Goal: Find specific page/section: Find specific page/section

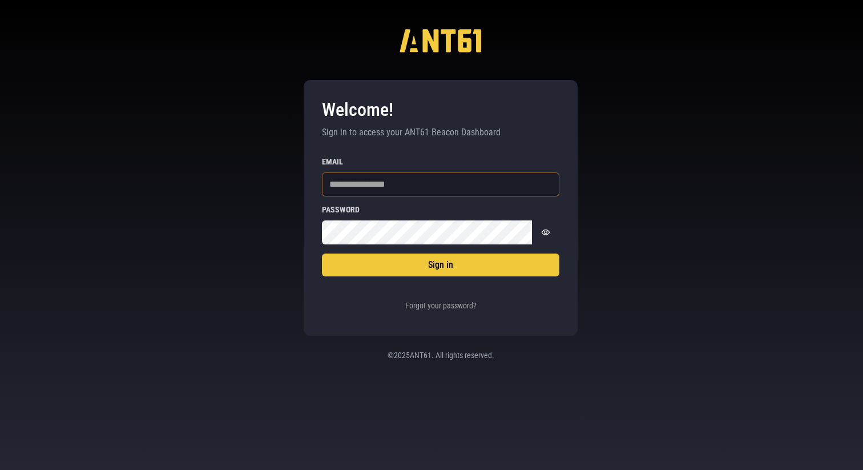
click at [419, 184] on input "Email" at bounding box center [440, 184] width 237 height 24
type input "**********"
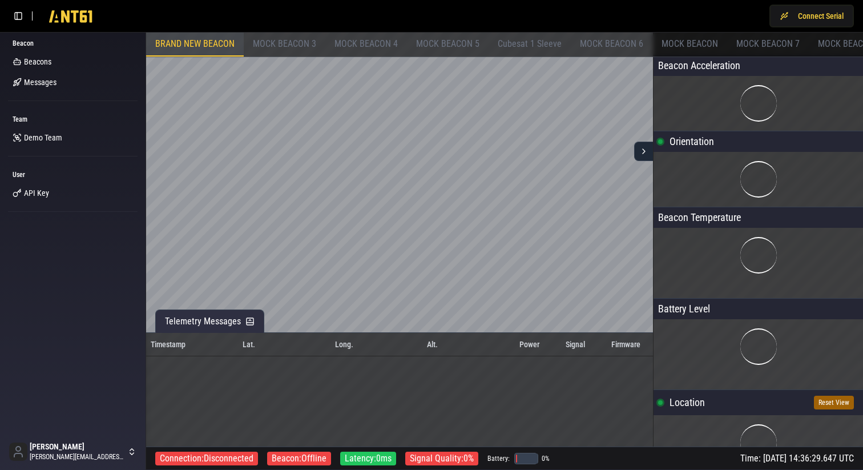
click at [275, 43] on span "MOCK BEACON 3" at bounding box center [284, 43] width 63 height 11
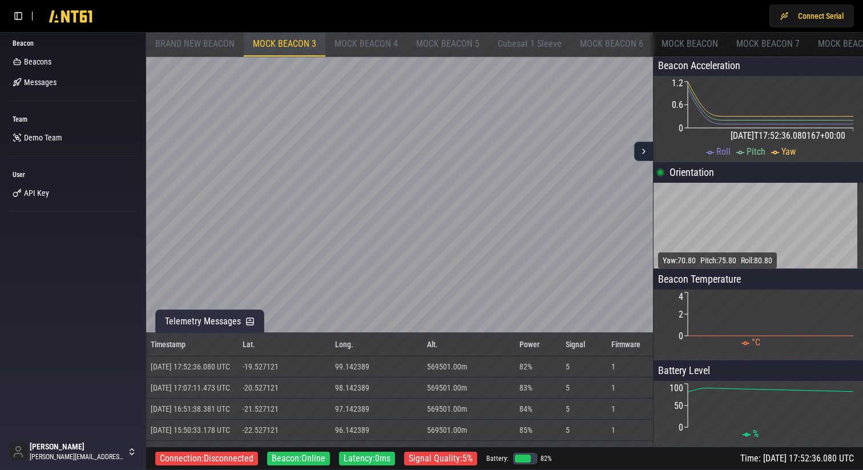
click at [365, 48] on span "MOCK BEACON 4" at bounding box center [366, 43] width 63 height 11
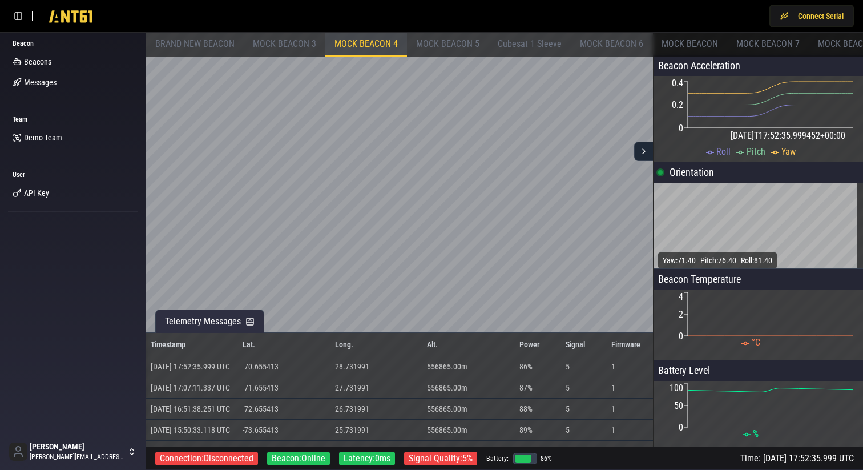
click at [301, 42] on span "MOCK BEACON 3" at bounding box center [284, 43] width 63 height 11
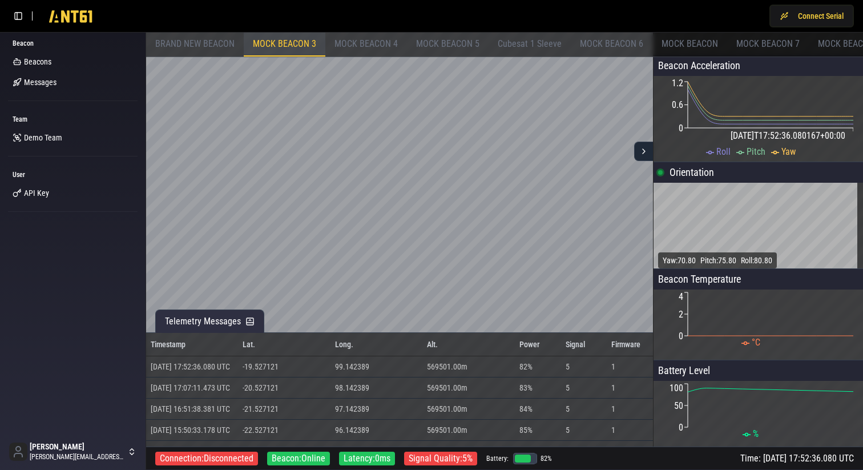
click at [449, 38] on span "MOCK BEACON 5" at bounding box center [447, 43] width 63 height 11
click at [512, 45] on span "Cubesat 1 Sleeve" at bounding box center [530, 43] width 64 height 11
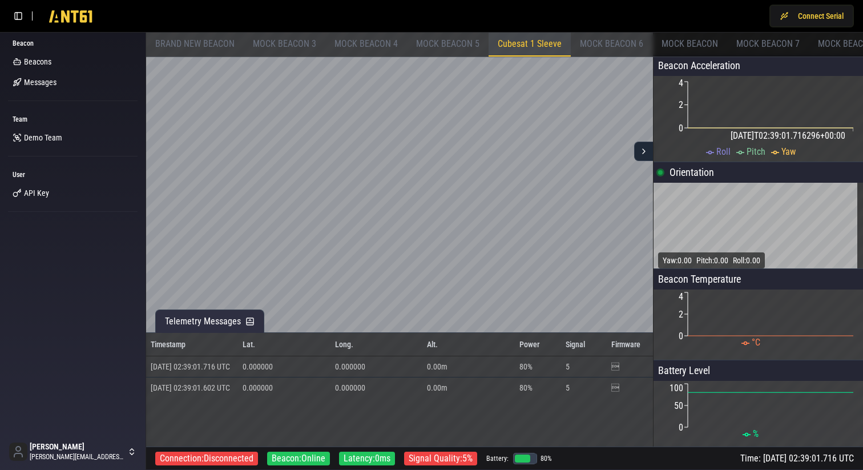
click at [453, 45] on span "MOCK BEACON 5" at bounding box center [447, 43] width 63 height 11
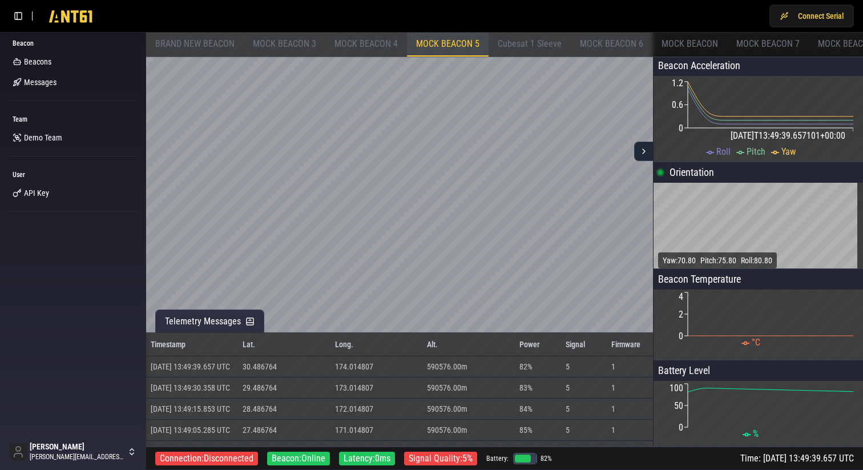
click at [613, 45] on span "MOCK BEACON 6" at bounding box center [611, 43] width 63 height 11
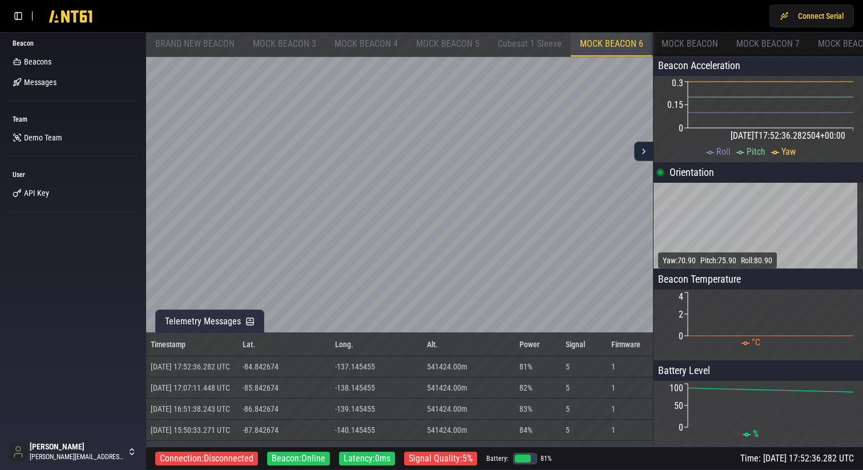
click at [691, 45] on span "MOCK BEACON" at bounding box center [690, 43] width 57 height 11
click at [740, 43] on span "MOCK BEACON 7" at bounding box center [767, 43] width 63 height 11
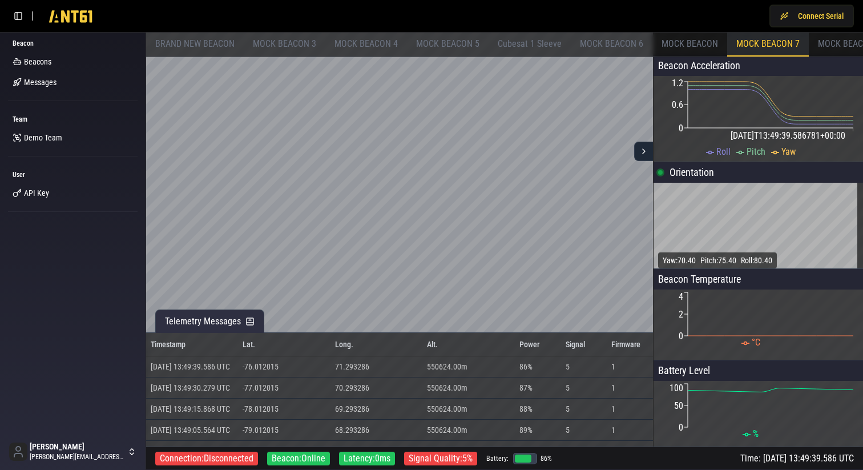
click at [452, 43] on span "MOCK BEACON 5" at bounding box center [447, 43] width 63 height 11
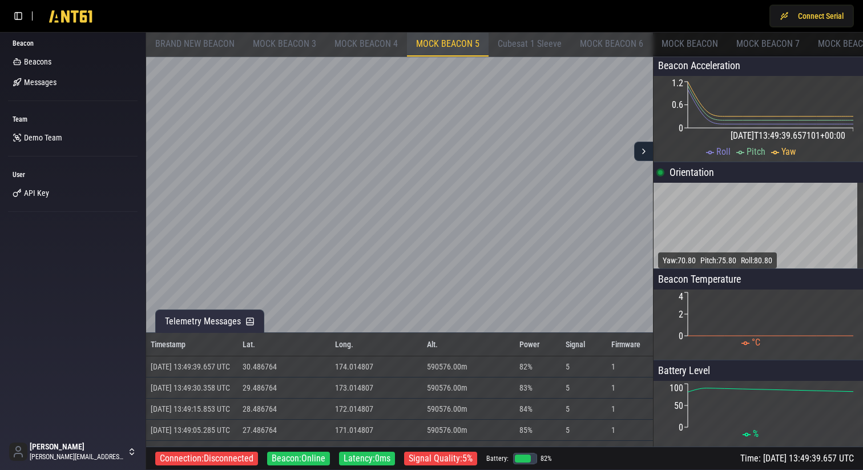
click at [382, 40] on span "MOCK BEACON 4" at bounding box center [366, 43] width 63 height 11
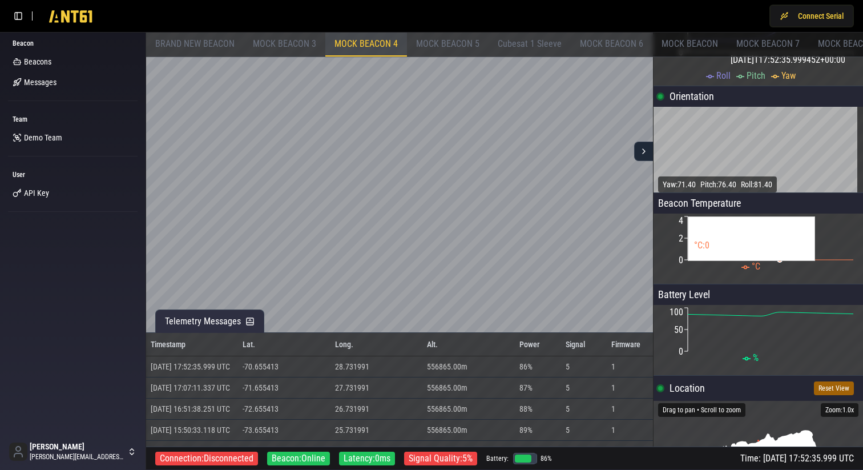
scroll to position [178, 0]
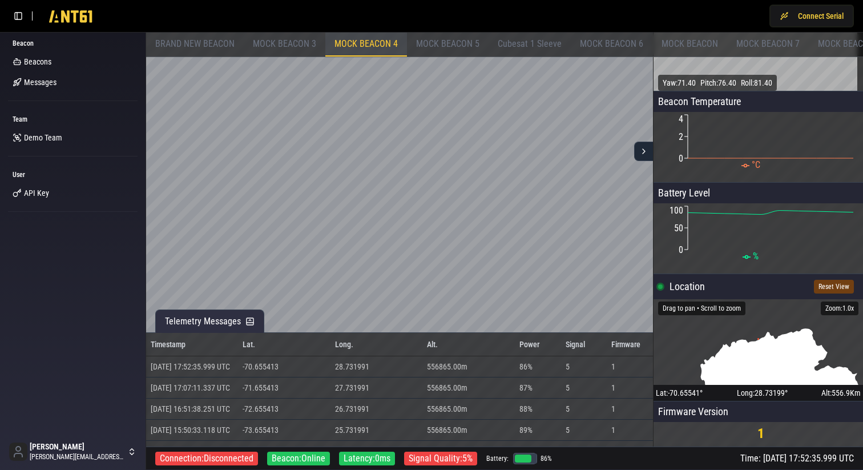
click at [825, 290] on button "Reset View" at bounding box center [834, 287] width 40 height 14
click at [527, 42] on span "Cubesat 1 Sleeve" at bounding box center [530, 43] width 64 height 11
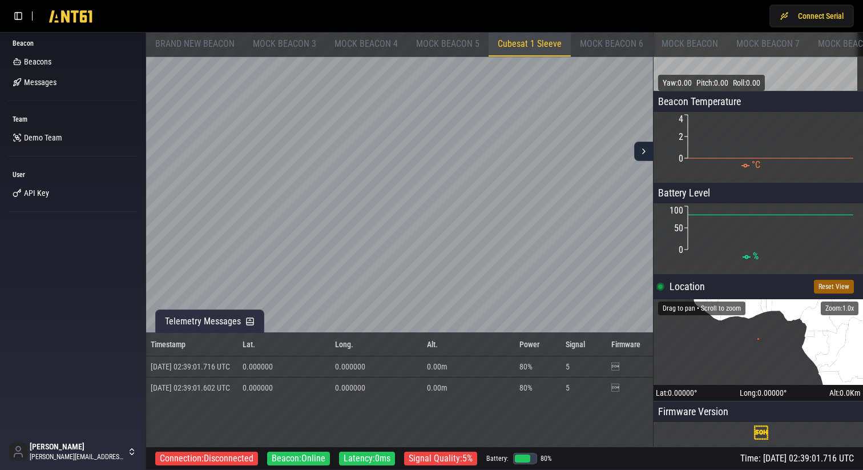
click at [609, 46] on span "MOCK BEACON 6" at bounding box center [611, 43] width 63 height 11
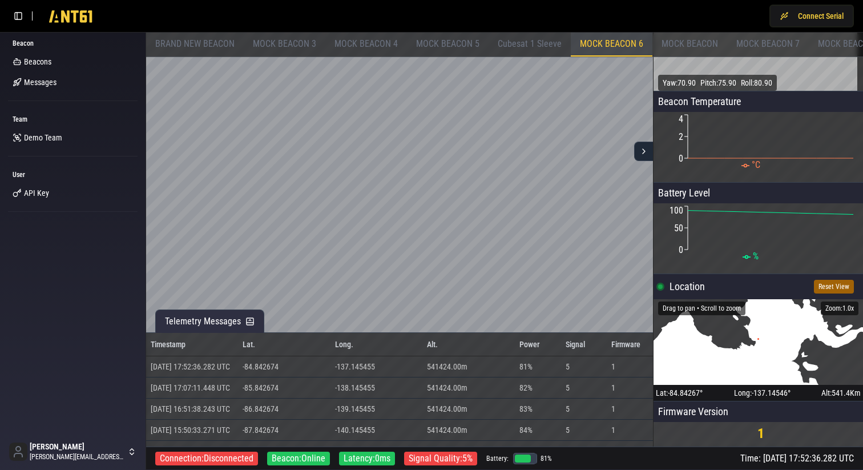
click at [680, 47] on span "MOCK BEACON" at bounding box center [690, 43] width 57 height 11
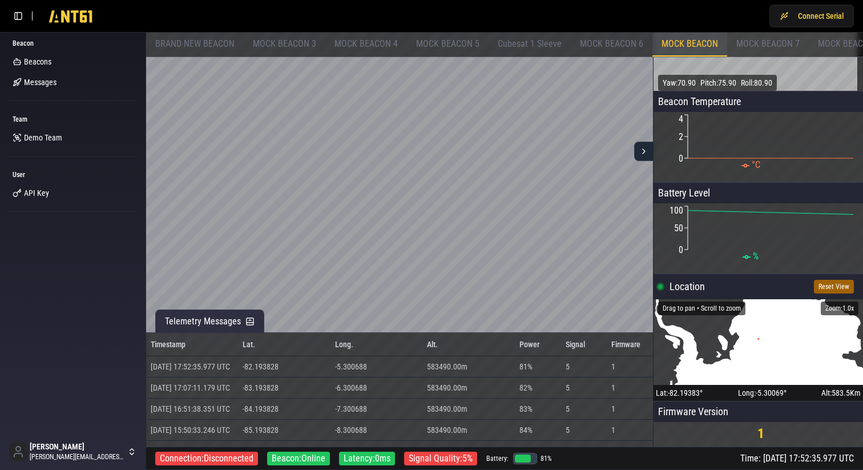
click at [749, 45] on span "MOCK BEACON 7" at bounding box center [767, 43] width 63 height 11
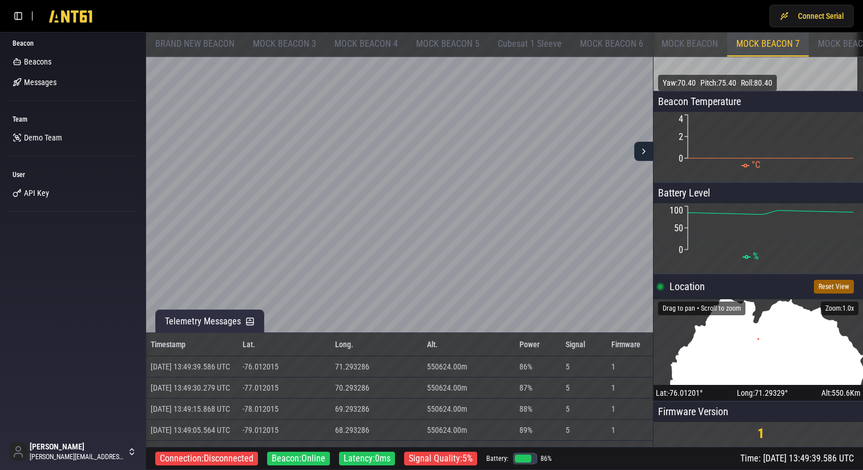
click at [818, 44] on span "MOCK BEACON 8" at bounding box center [849, 43] width 63 height 11
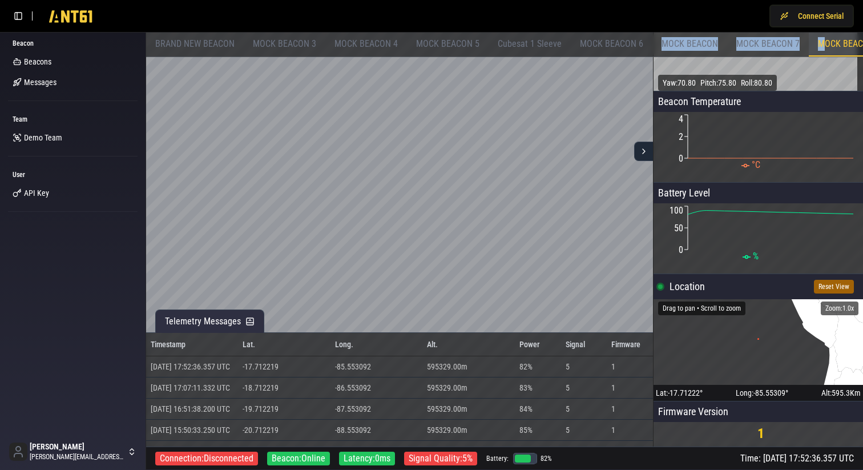
drag, startPoint x: 817, startPoint y: 44, endPoint x: 529, endPoint y: 54, distance: 288.5
click at [529, 54] on div "BRAND NEW BEACON MOCK BEACON 3 MOCK BEACON 4 MOCK BEACON 5 Cubesat 1 Sleeve MOC…" at bounding box center [751, 45] width 1211 height 24
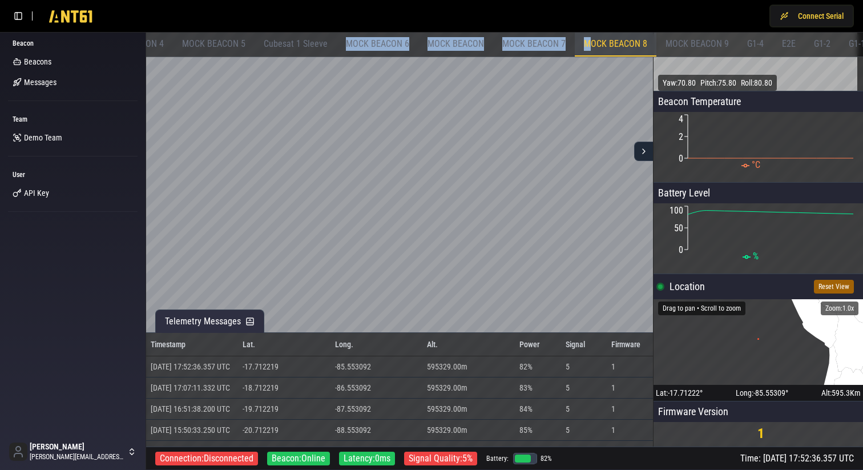
scroll to position [0, 478]
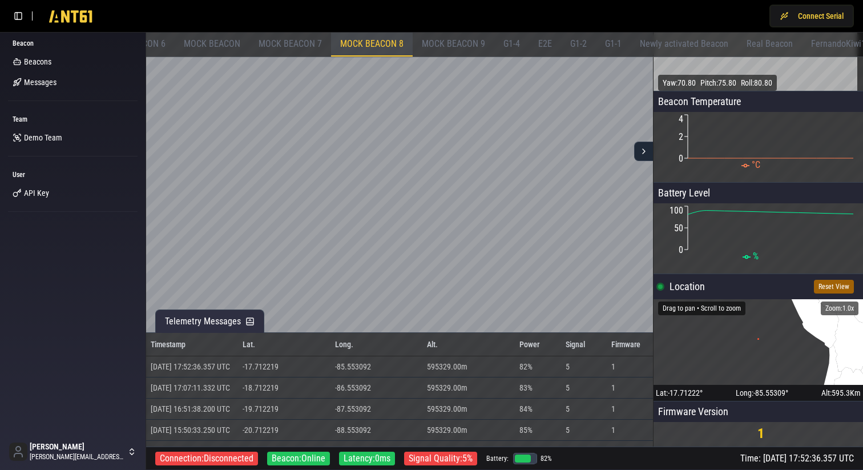
click at [574, 46] on span "G1-2" at bounding box center [578, 43] width 17 height 11
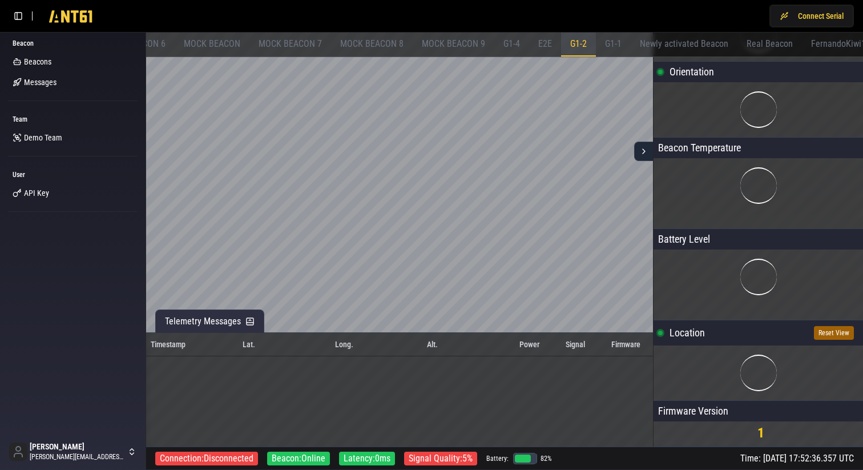
scroll to position [69, 0]
click at [343, 42] on span "MOCK BEACON 8" at bounding box center [371, 43] width 63 height 11
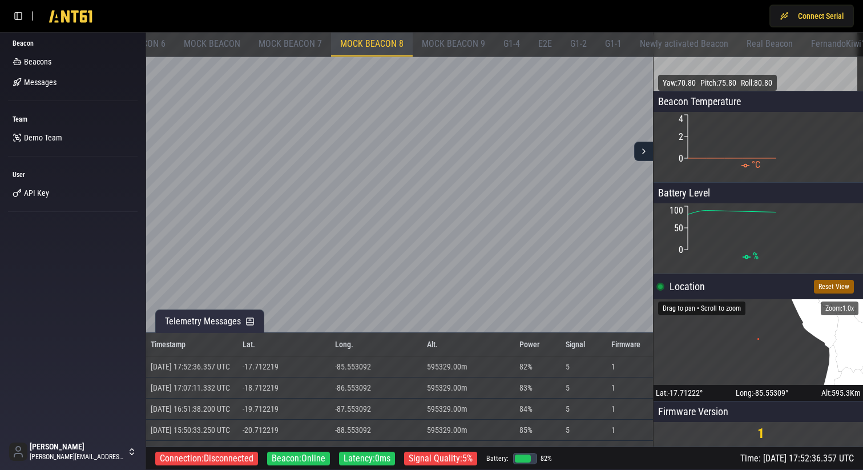
click at [279, 42] on span "MOCK BEACON 7" at bounding box center [290, 43] width 63 height 11
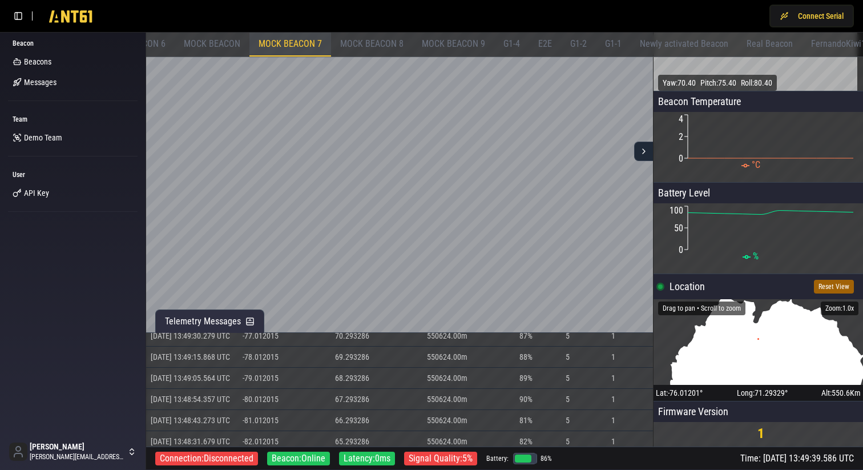
scroll to position [0, 0]
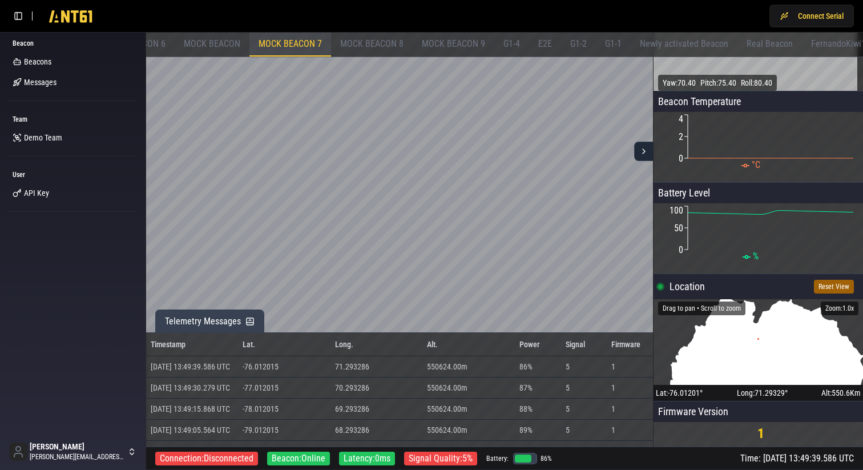
click at [248, 319] on icon at bounding box center [249, 321] width 9 height 9
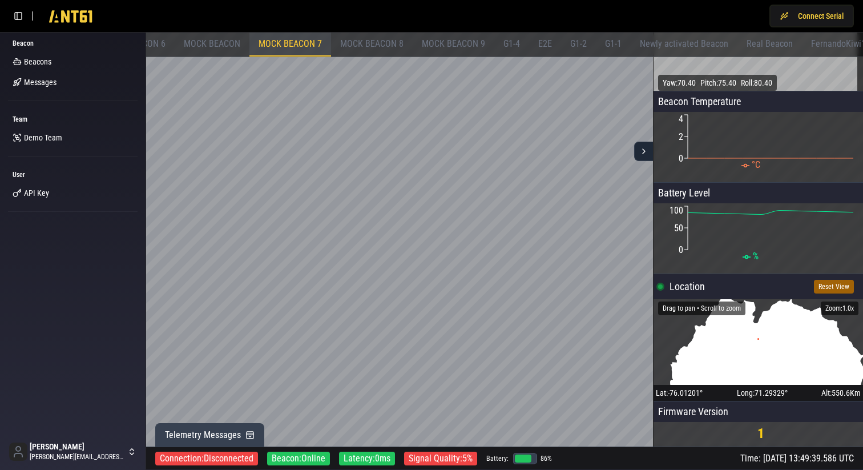
click at [252, 433] on rect at bounding box center [250, 435] width 7 height 7
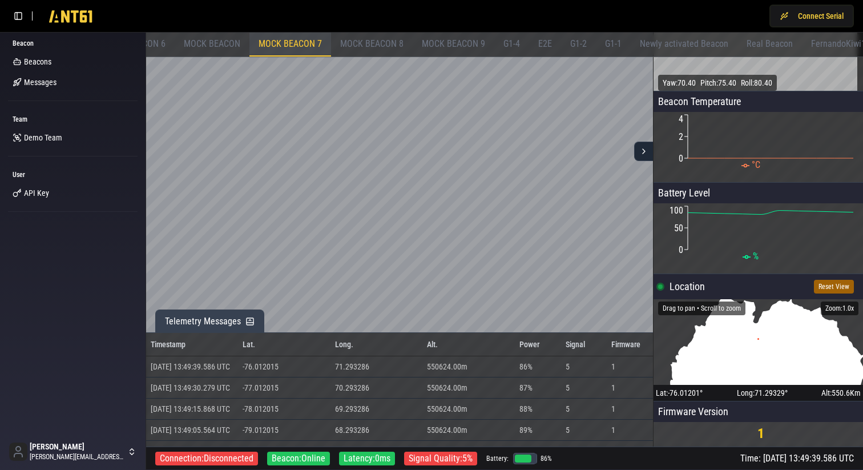
click at [253, 324] on button "Telemetry Messages" at bounding box center [209, 320] width 109 height 23
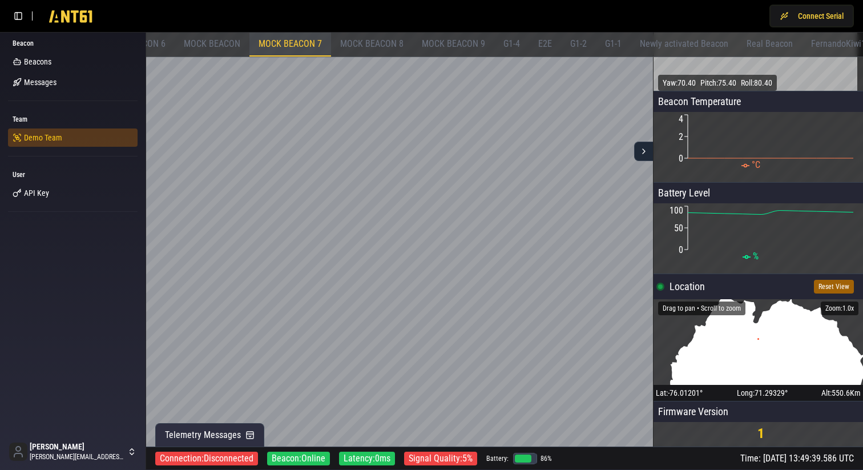
click at [40, 136] on span "Demo Team" at bounding box center [43, 137] width 38 height 11
